Goal: Task Accomplishment & Management: Manage account settings

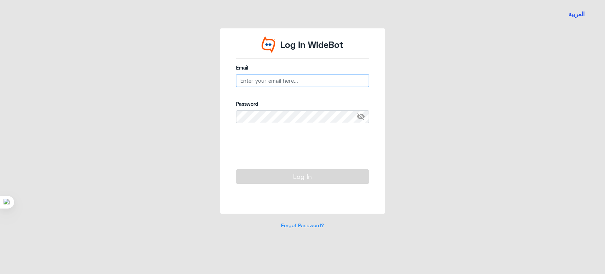
click at [344, 79] on input "email" at bounding box center [302, 80] width 133 height 13
type input "[EMAIL_ADDRESS][DOMAIN_NAME]"
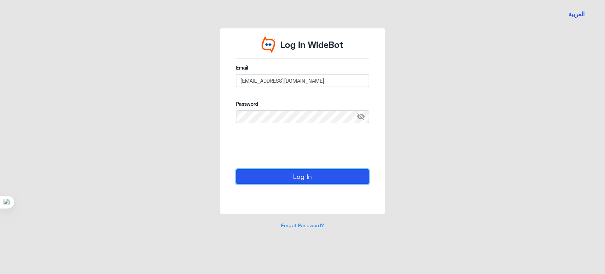
click at [278, 181] on button "Log In" at bounding box center [302, 176] width 133 height 14
click at [269, 173] on button "Log In" at bounding box center [302, 176] width 133 height 14
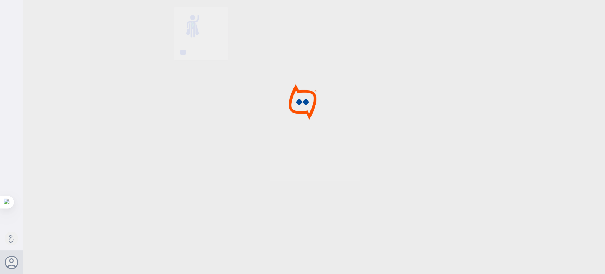
click at [263, 151] on div at bounding box center [302, 138] width 605 height 276
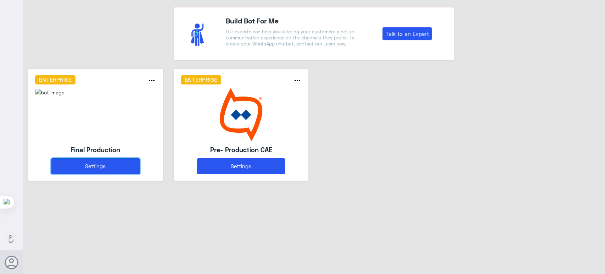
click at [113, 163] on button "Settings" at bounding box center [95, 166] width 88 height 16
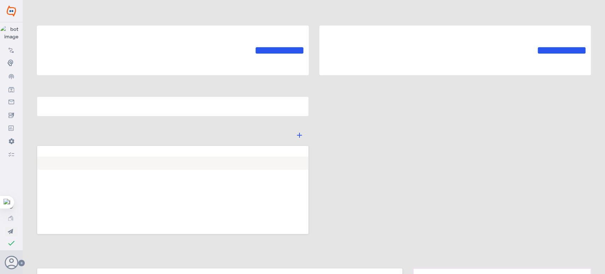
type input "Final Production"
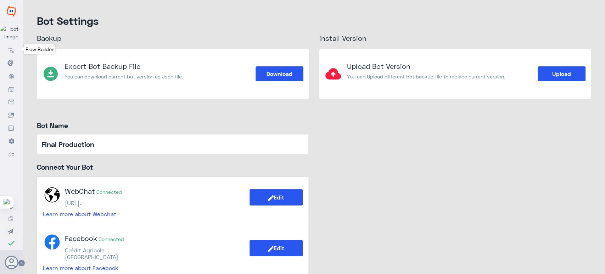
click at [14, 48] on icon at bounding box center [12, 50] width 6 height 6
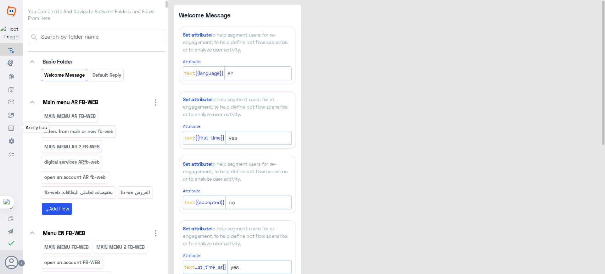
click at [10, 126] on icon at bounding box center [12, 128] width 6 height 6
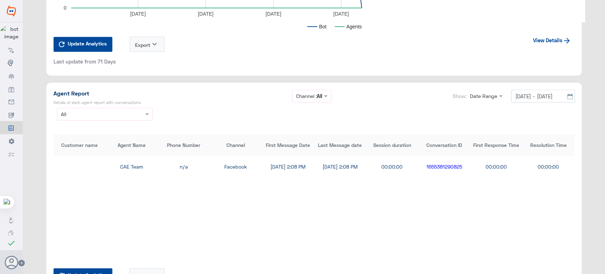
scroll to position [1208, 0]
